Goal: Complete application form: Complete application form

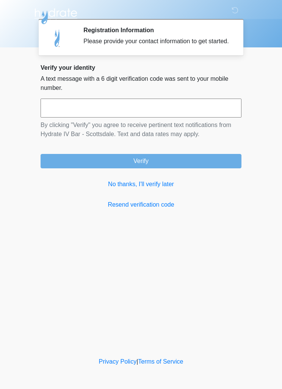
click at [172, 114] on input "text" at bounding box center [141, 108] width 201 height 19
type input "******"
click at [163, 168] on button "Verify" at bounding box center [141, 161] width 201 height 14
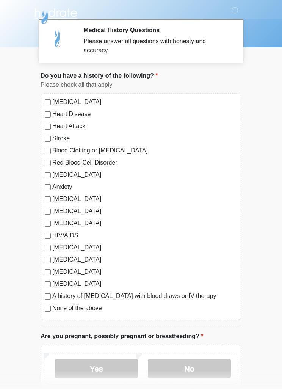
click at [55, 309] on label "None of the above" at bounding box center [144, 308] width 185 height 9
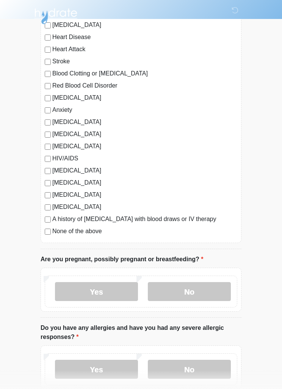
click at [192, 294] on label "No" at bounding box center [189, 291] width 83 height 19
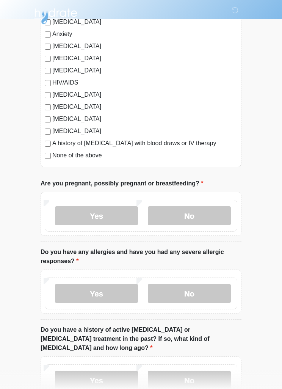
scroll to position [155, 0]
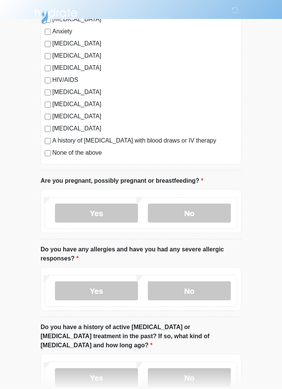
click at [208, 295] on label "No" at bounding box center [189, 290] width 83 height 19
click at [206, 369] on label "No" at bounding box center [189, 377] width 83 height 19
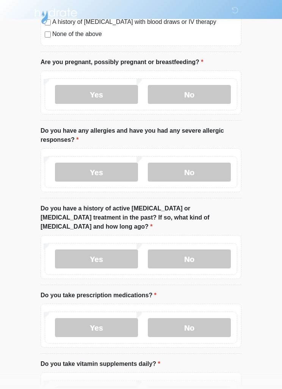
click at [208, 321] on label "No" at bounding box center [189, 328] width 83 height 19
click at [208, 389] on label "No" at bounding box center [189, 396] width 83 height 19
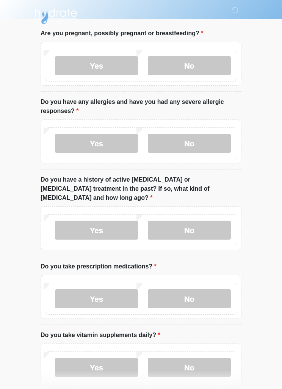
scroll to position [334, 0]
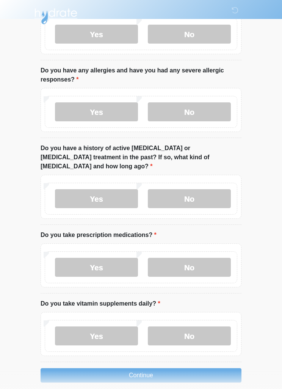
click at [119, 333] on label "Yes" at bounding box center [96, 335] width 83 height 19
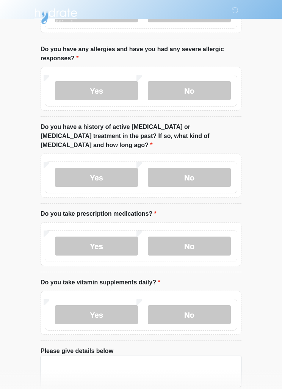
scroll to position [388, 0]
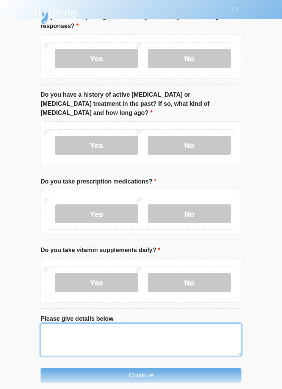
click at [186, 328] on textarea "Please give details below" at bounding box center [141, 339] width 201 height 33
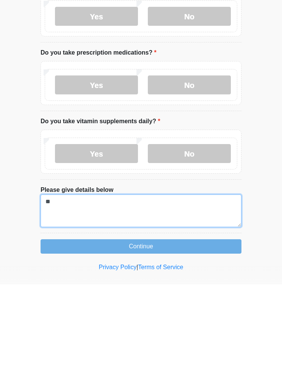
type textarea "*"
type textarea "**********"
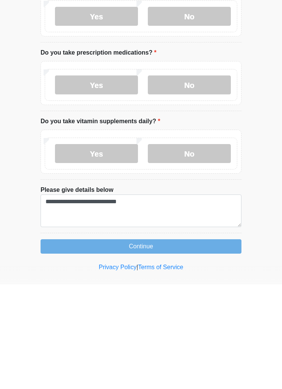
click at [197, 344] on button "Continue" at bounding box center [141, 351] width 201 height 14
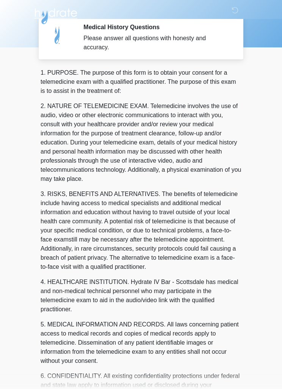
scroll to position [0, 0]
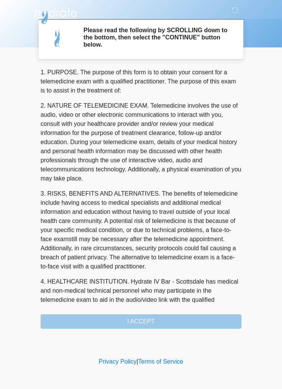
click at [168, 324] on div "1. PURPOSE. The purpose of this form is to obtain your consent for a telemedici…" at bounding box center [141, 198] width 201 height 261
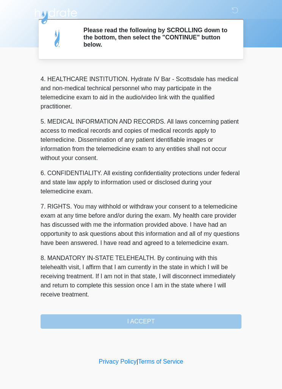
scroll to position [212, 0]
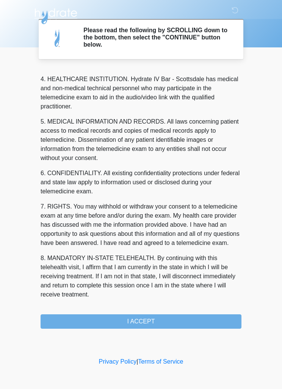
click at [146, 321] on button "I ACCEPT" at bounding box center [141, 321] width 201 height 14
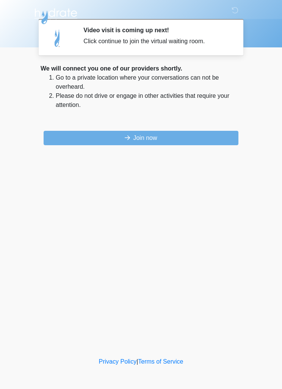
click at [209, 138] on button "Join now" at bounding box center [141, 138] width 195 height 14
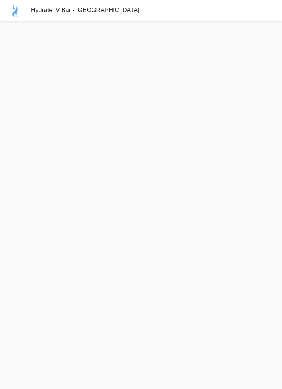
click at [212, 3] on div "Hydrate IV Bar - [GEOGRAPHIC_DATA]" at bounding box center [141, 10] width 282 height 21
